Goal: Information Seeking & Learning: Find specific fact

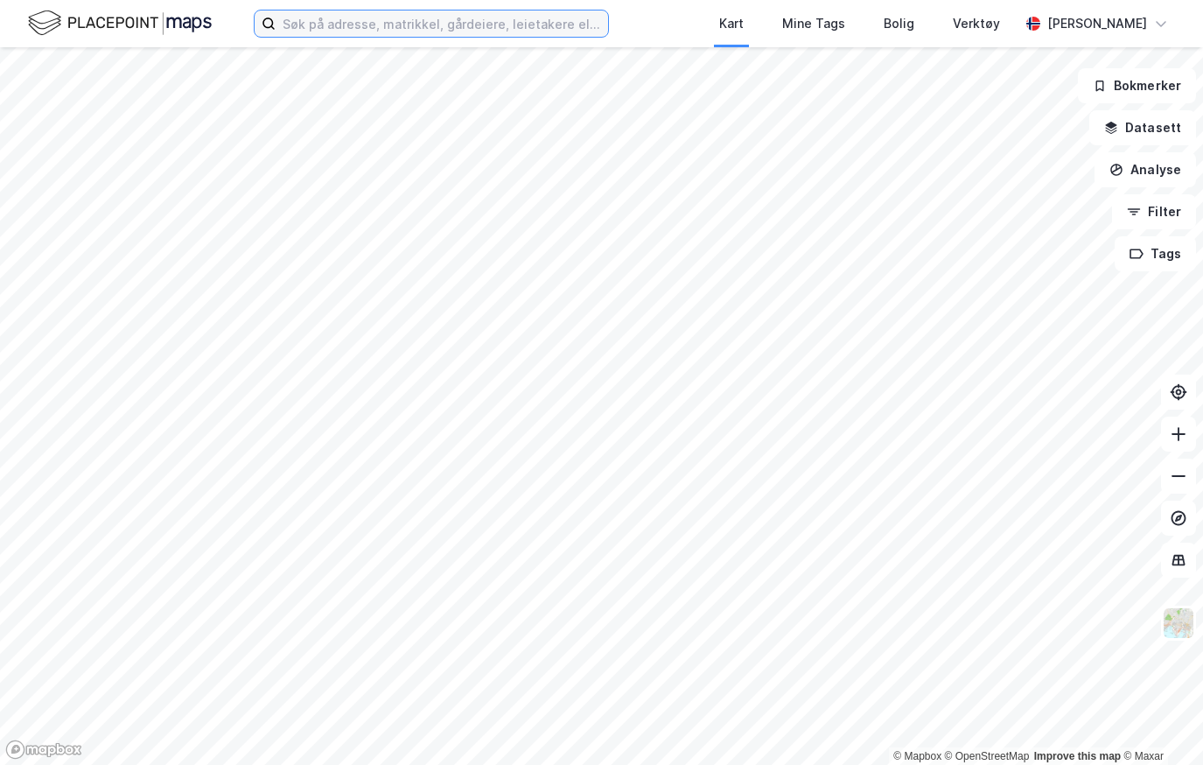
click at [442, 22] on input at bounding box center [442, 23] width 332 height 26
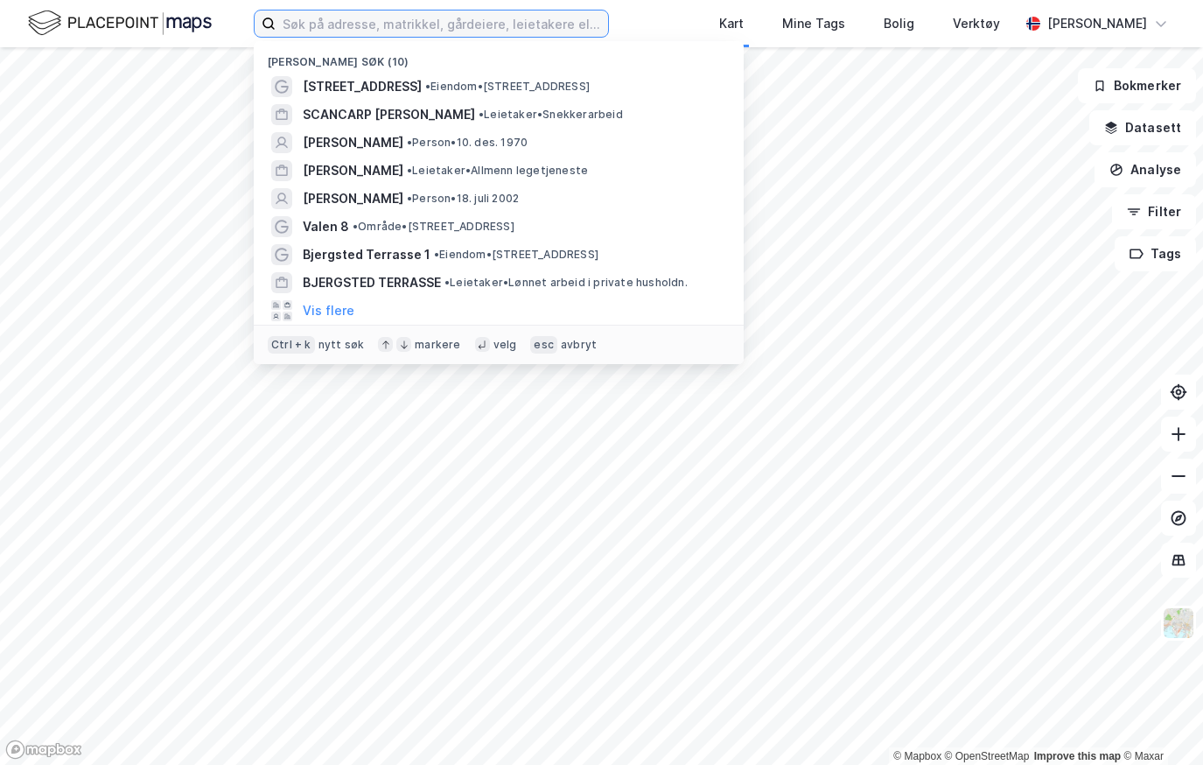
click at [424, 27] on input at bounding box center [442, 23] width 332 height 26
paste input "Hoveveien 19 Tomt 2"
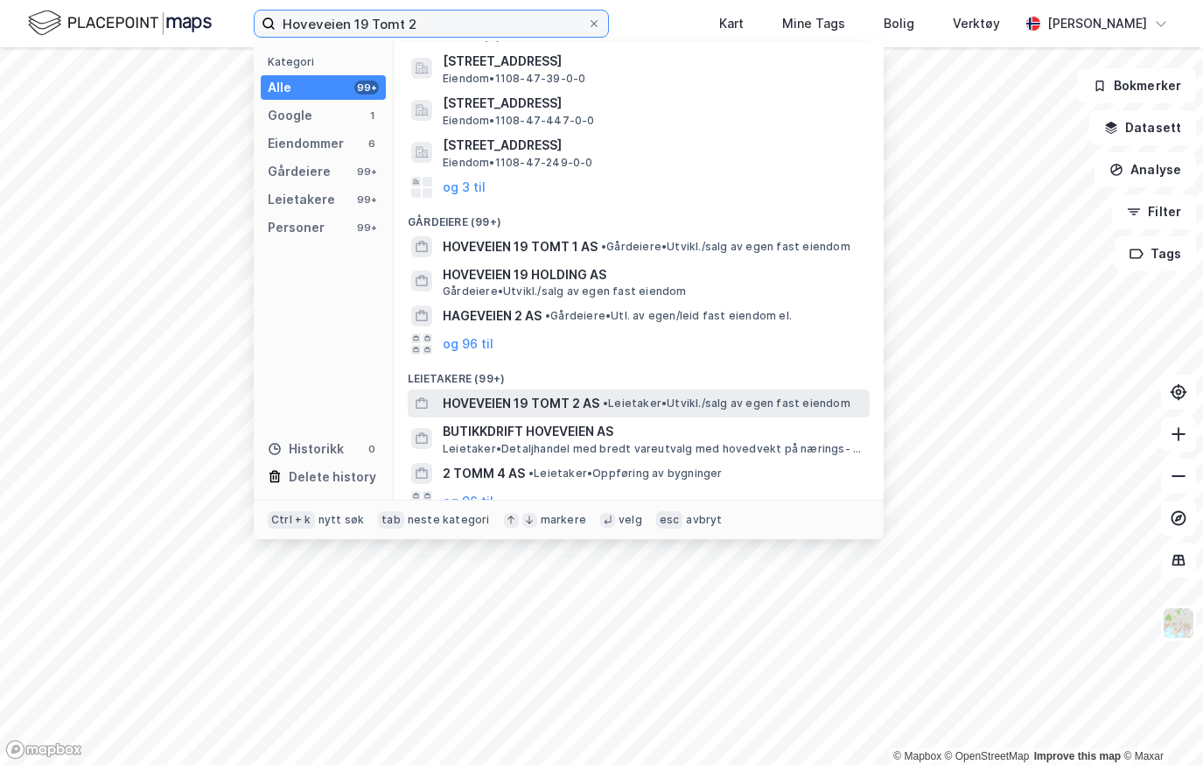
scroll to position [86, 0]
click at [536, 402] on span "HOVEVEIEN 19 TOMT 2 AS" at bounding box center [521, 402] width 157 height 21
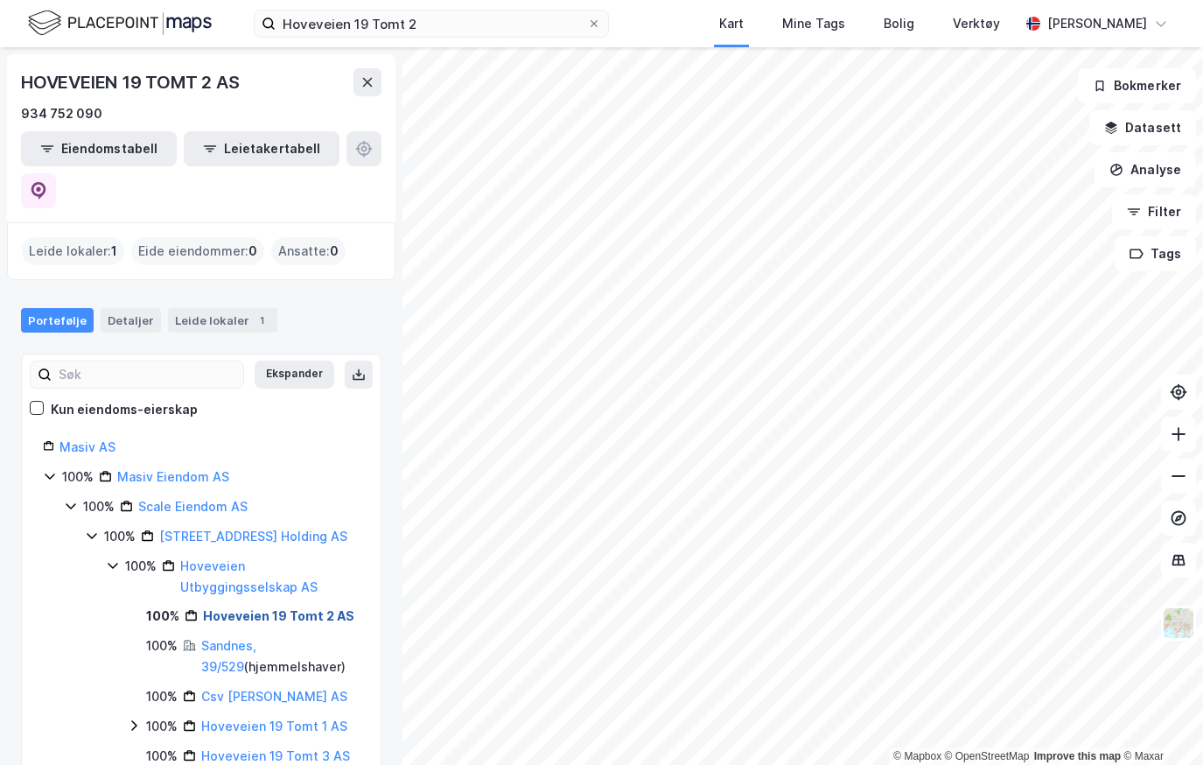
click at [250, 608] on link "Hoveveien 19 Tomt 2 AS" at bounding box center [278, 615] width 151 height 15
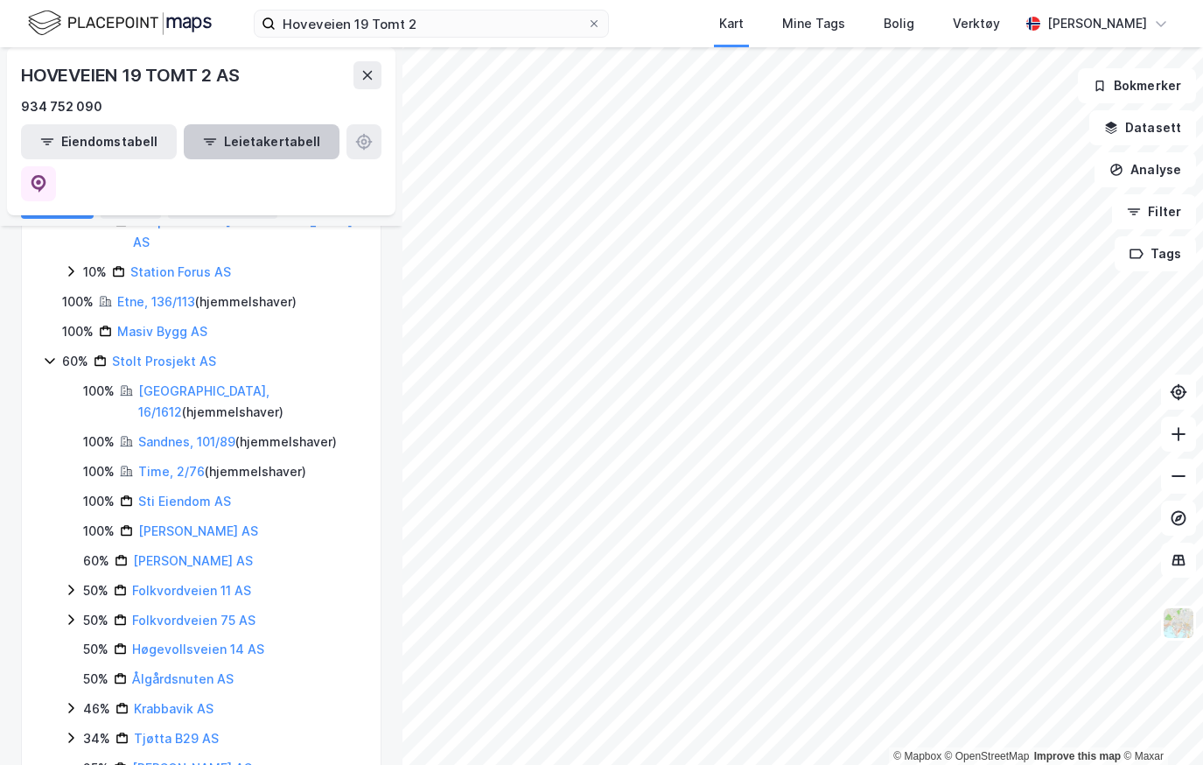
scroll to position [1375, 0]
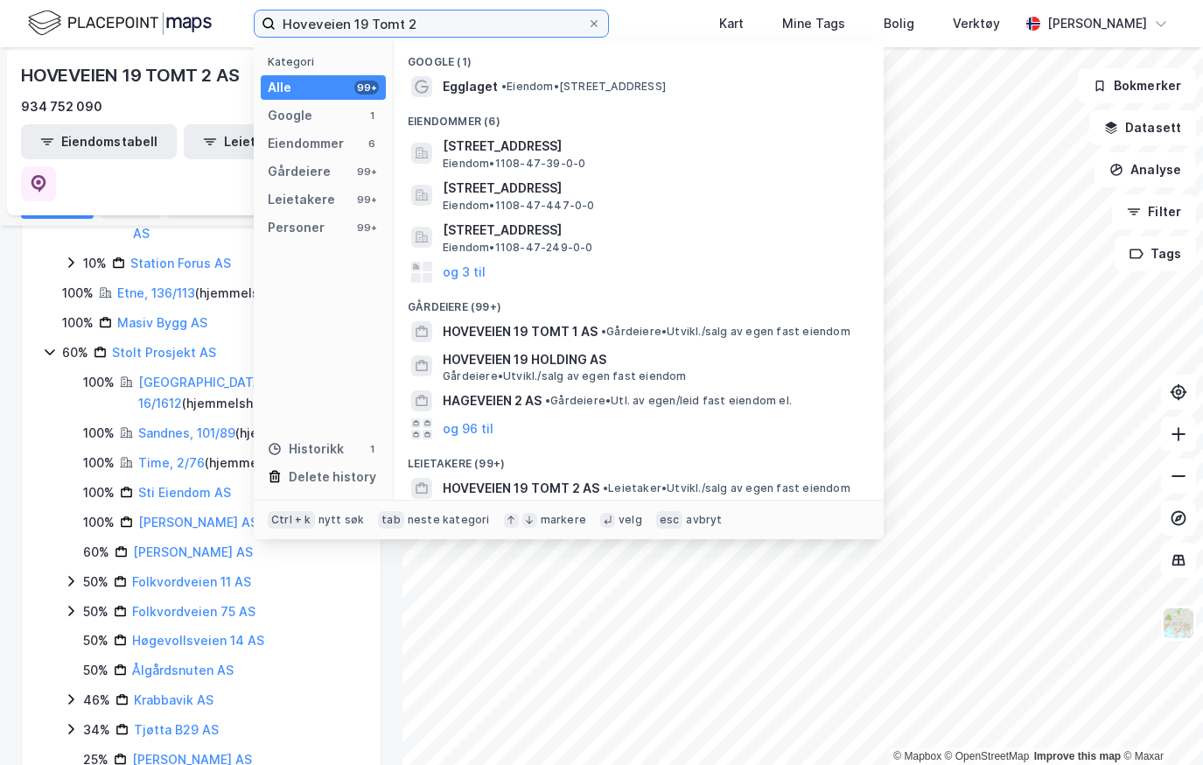
click at [441, 26] on input "Hoveveien 19 Tomt 2" at bounding box center [431, 23] width 311 height 26
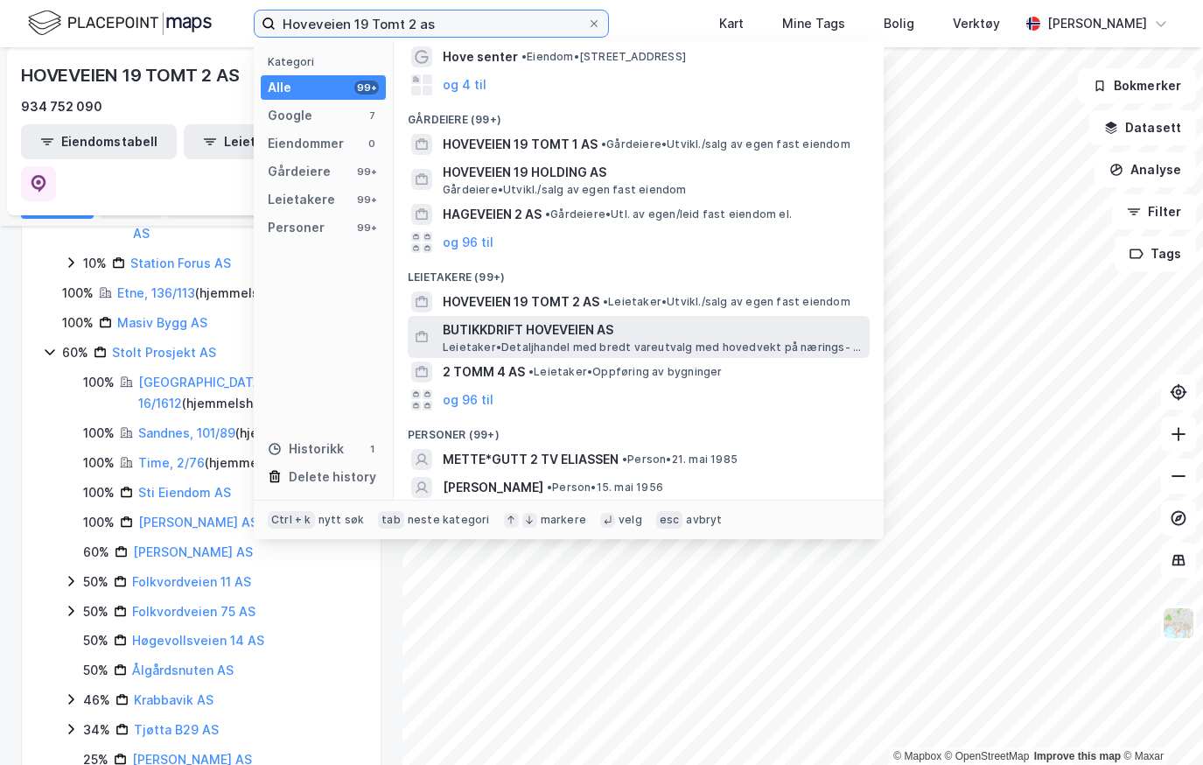
scroll to position [203, 0]
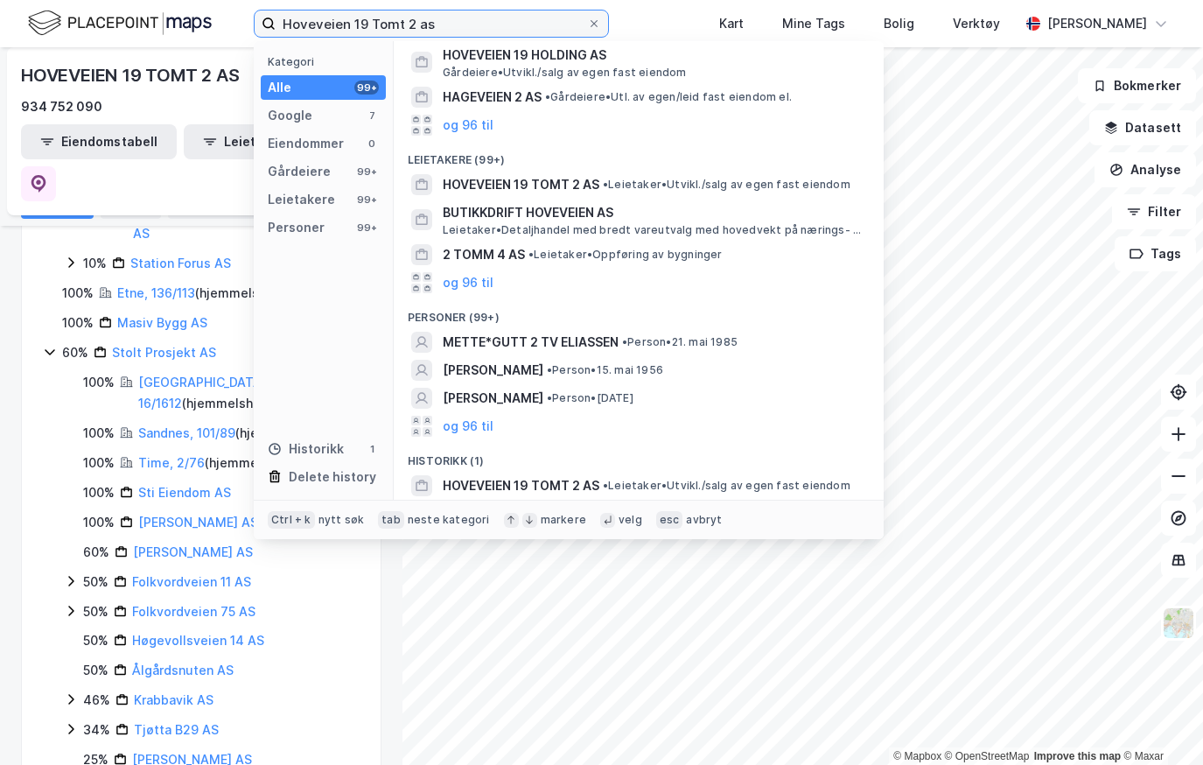
type input "Hoveveien 19 Tomt 2 as"
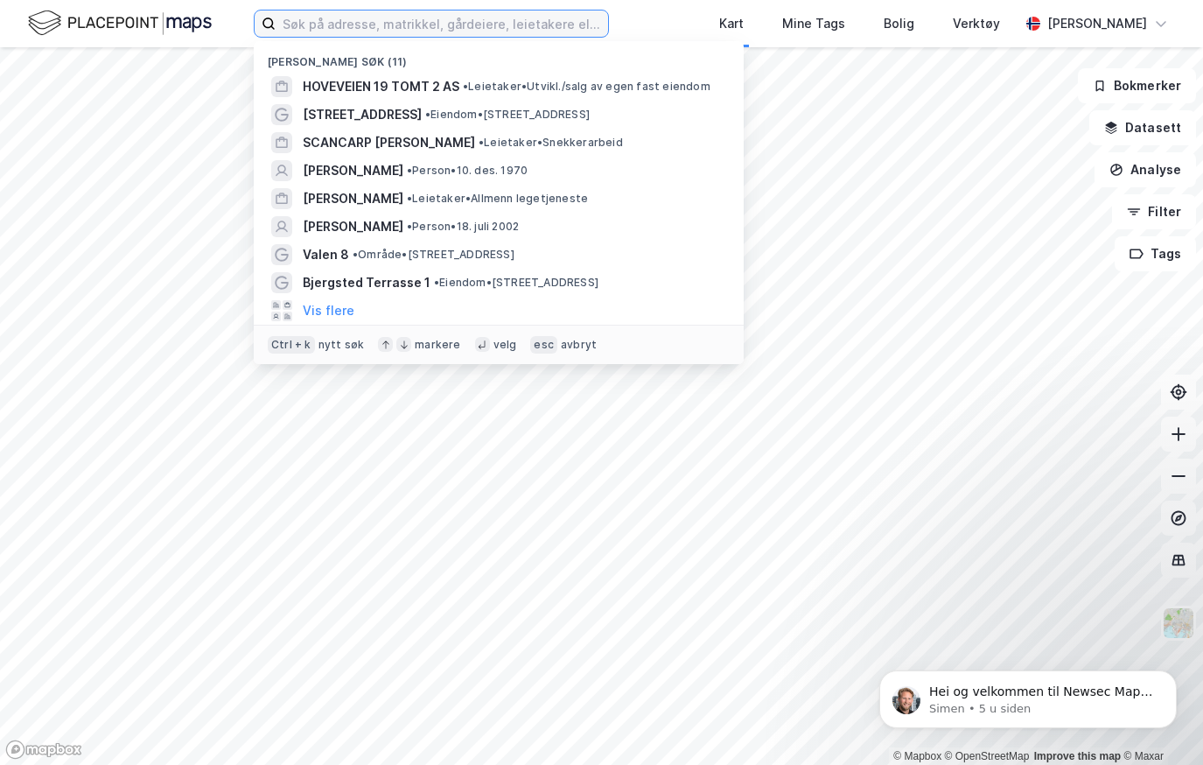
click at [470, 14] on input at bounding box center [442, 23] width 332 height 26
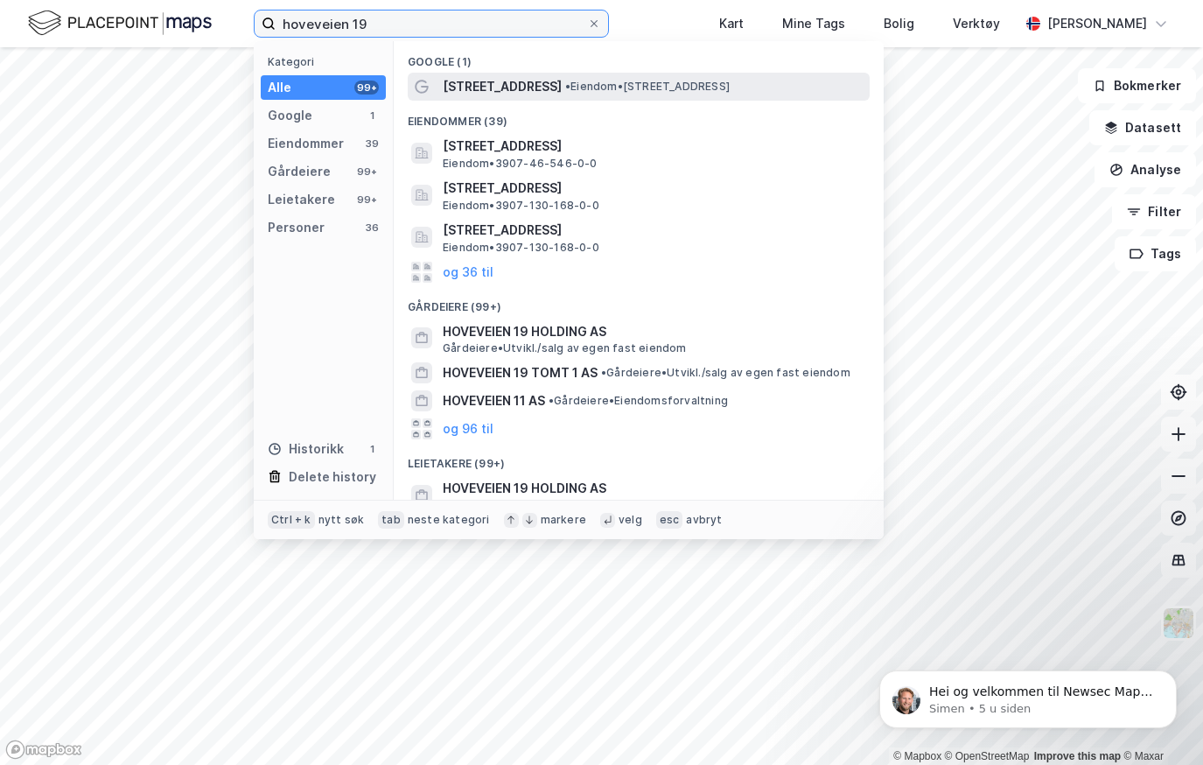
type input "hoveveien 19"
click at [493, 92] on span "[STREET_ADDRESS]" at bounding box center [502, 86] width 119 height 21
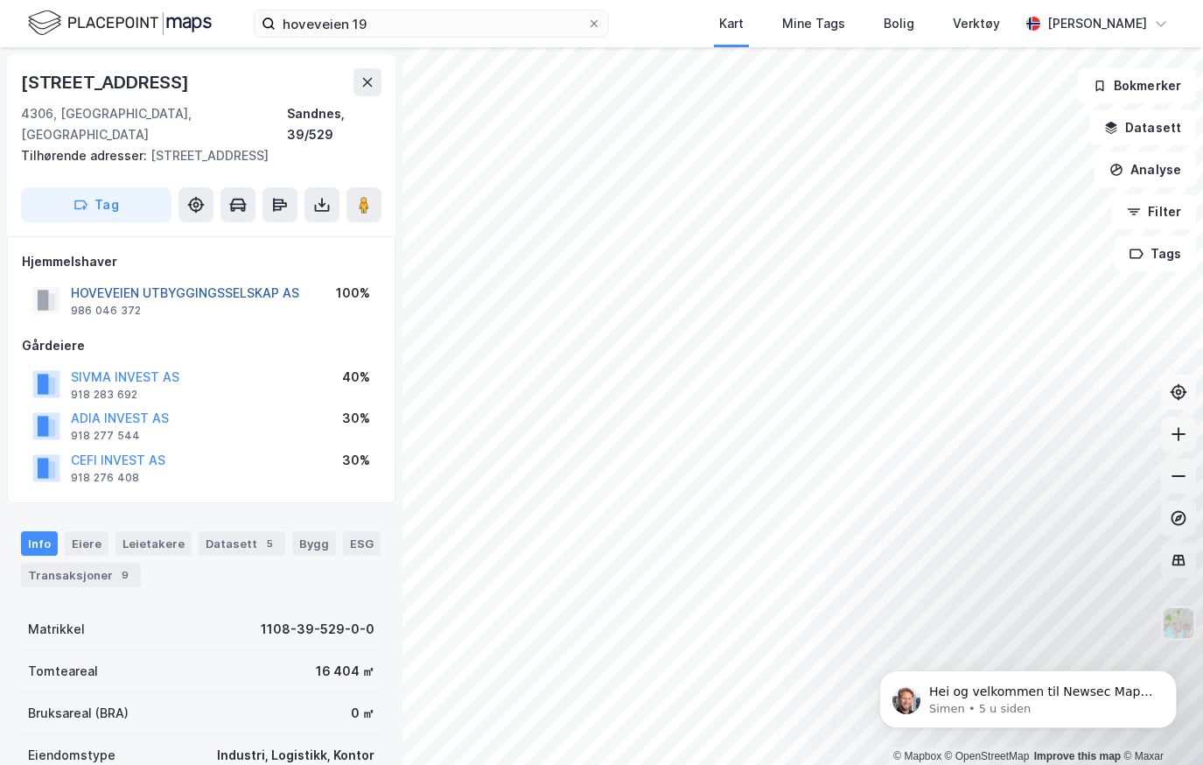
click at [0, 0] on button "HOVEVEIEN UTBYGGINGSSELSKAP AS" at bounding box center [0, 0] width 0 height 0
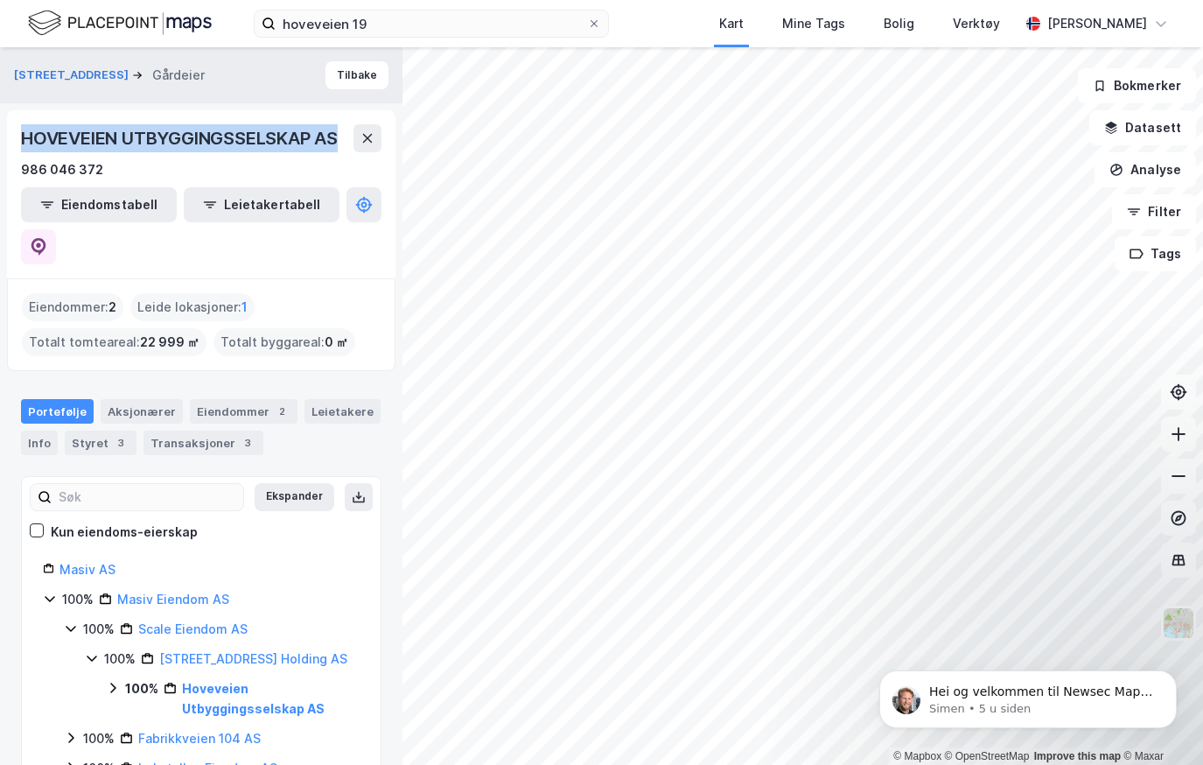
drag, startPoint x: 22, startPoint y: 141, endPoint x: 343, endPoint y: 149, distance: 321.2
click at [341, 149] on div "HOVEVEIEN UTBYGGINGSSELSKAP AS" at bounding box center [181, 138] width 320 height 28
copy div "HOVEVEIEN UTBYGGINGSSELSKAP AS"
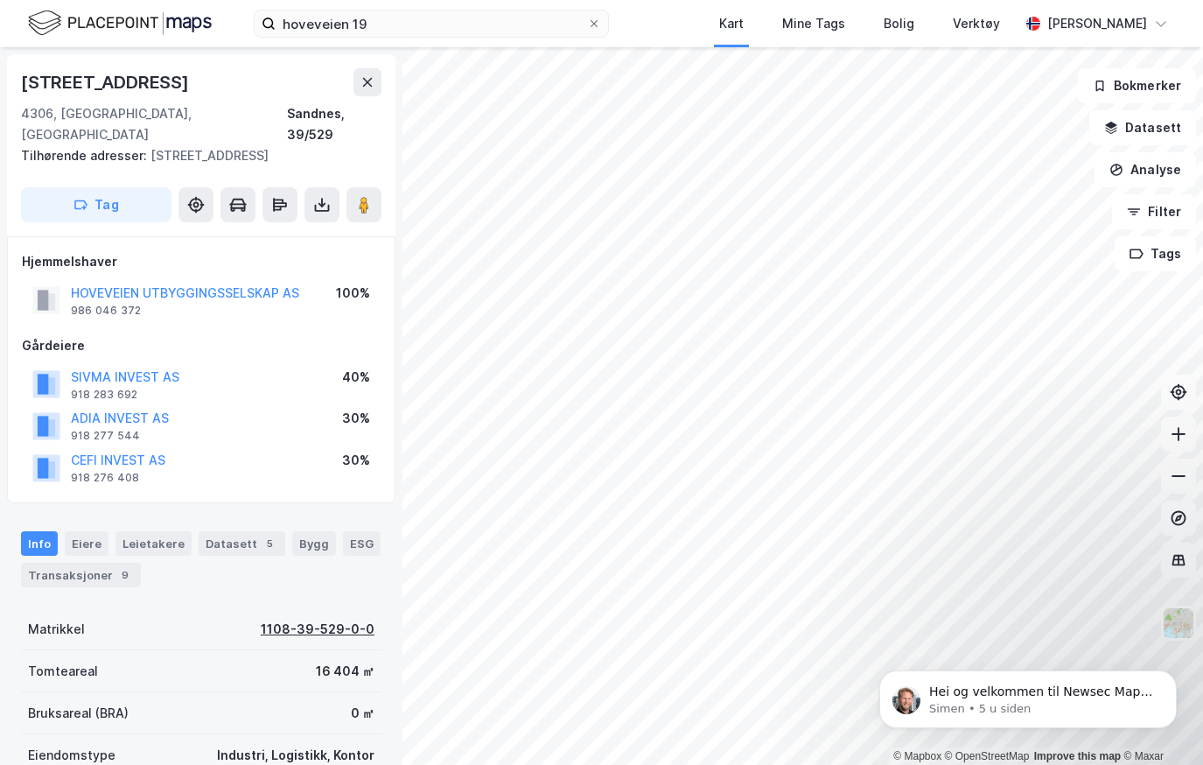
click at [299, 619] on div "1108-39-529-0-0" at bounding box center [318, 629] width 114 height 21
drag, startPoint x: 278, startPoint y: 116, endPoint x: 387, endPoint y: 123, distance: 108.7
click at [387, 123] on div "Hoveveien 19 4306, Sandnes, Rogaland Sandnes, 39/529 Tilhørende adresser: Hovev…" at bounding box center [201, 145] width 388 height 182
